Goal: Use online tool/utility: Utilize a website feature to perform a specific function

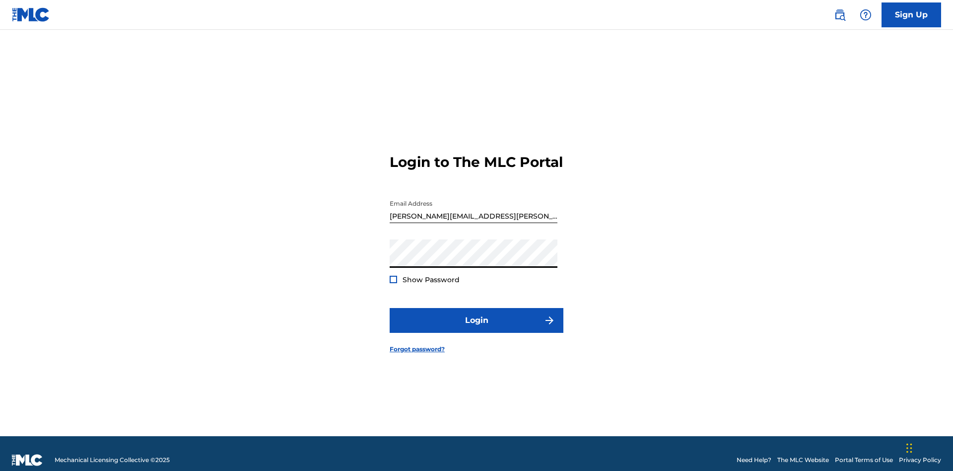
scroll to position [13, 0]
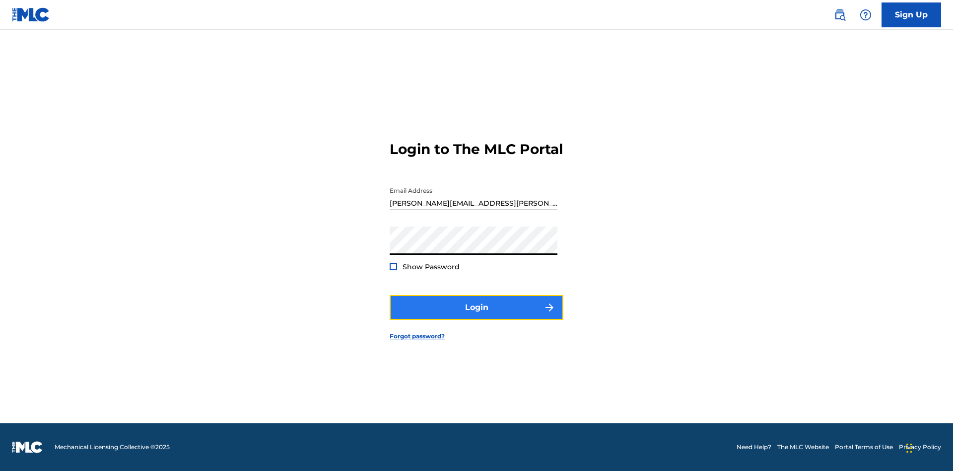
click at [476, 316] on button "Login" at bounding box center [477, 307] width 174 height 25
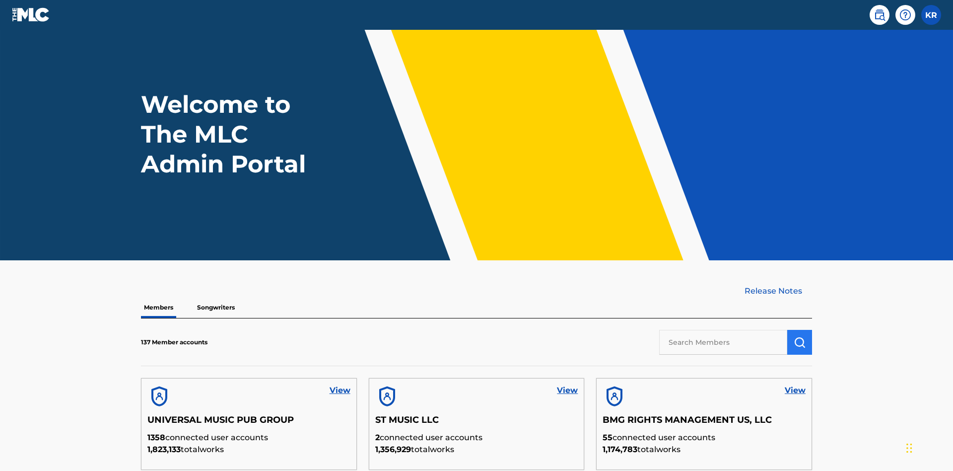
click at [723, 330] on input "text" at bounding box center [723, 342] width 128 height 25
click at [800, 336] on img "submit" at bounding box center [800, 342] width 12 height 12
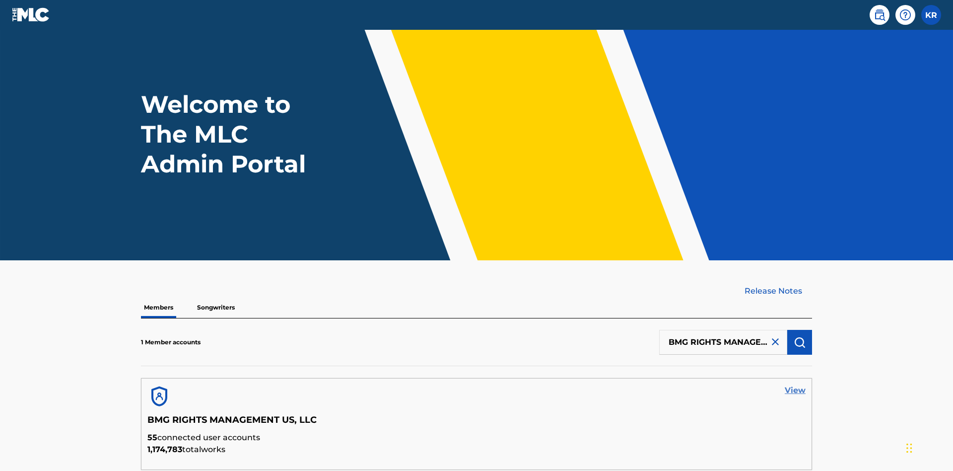
click at [795, 384] on link "View" at bounding box center [795, 390] width 21 height 12
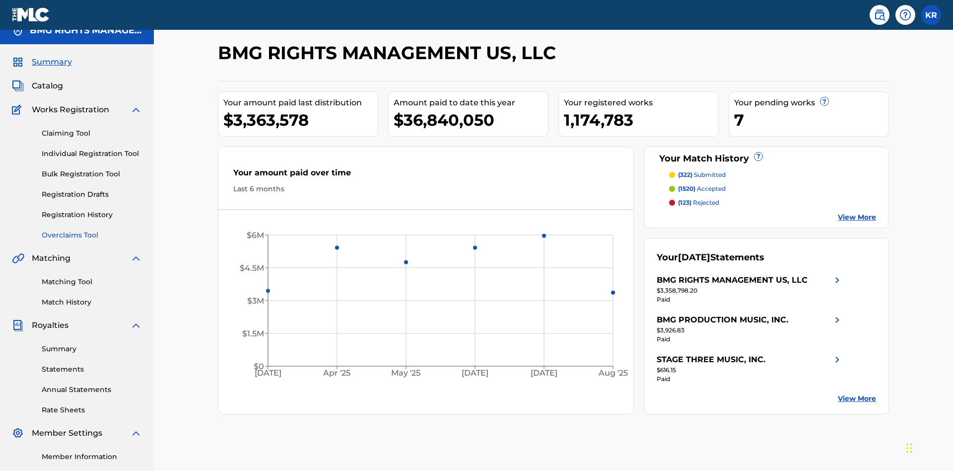
click at [92, 230] on link "Overclaims Tool" at bounding box center [92, 235] width 100 height 10
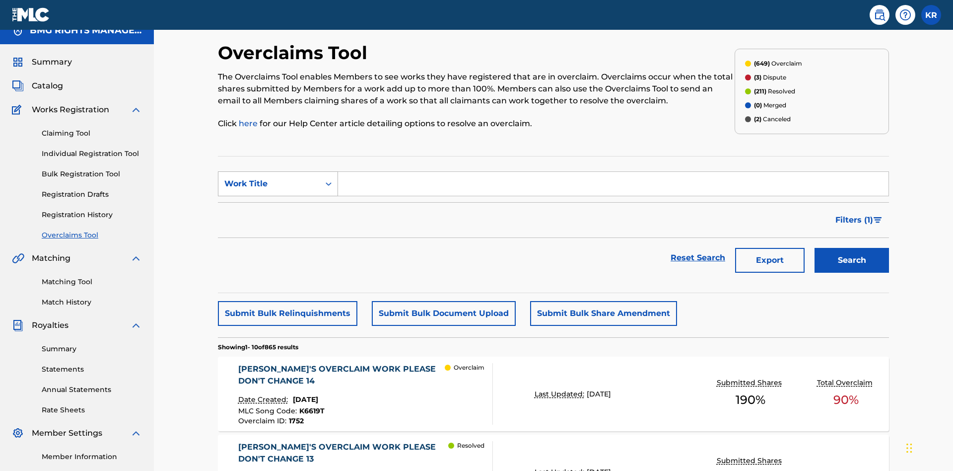
click at [269, 178] on div "Work Title" at bounding box center [268, 184] width 89 height 12
type input "K6619T"
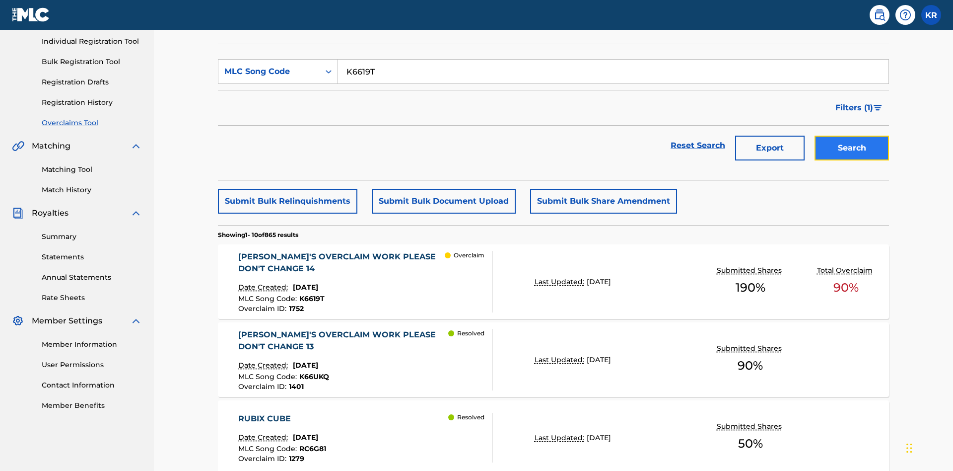
click at [852, 135] on button "Search" at bounding box center [851, 147] width 74 height 25
